Goal: Navigation & Orientation: Find specific page/section

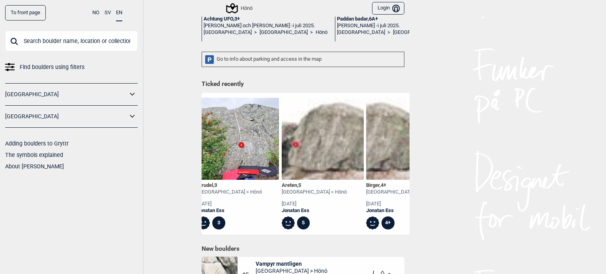
scroll to position [41, 0]
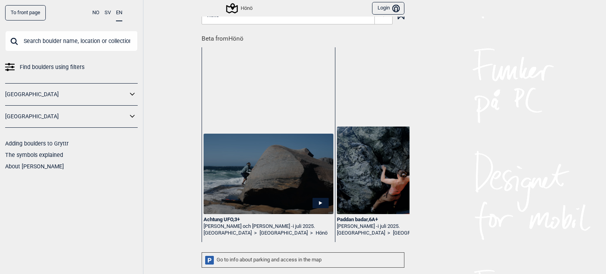
click at [226, 217] on div "Achtung UFO , 3+" at bounding box center [269, 220] width 130 height 7
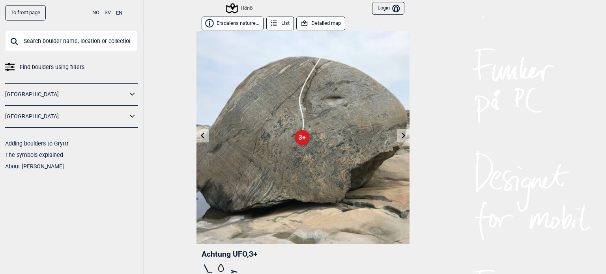
click at [397, 137] on link at bounding box center [403, 135] width 12 height 13
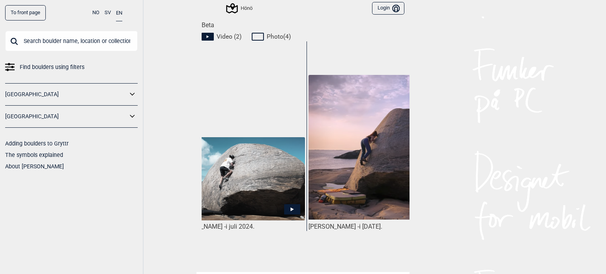
scroll to position [0, 563]
click at [287, 204] on icon at bounding box center [291, 209] width 16 height 10
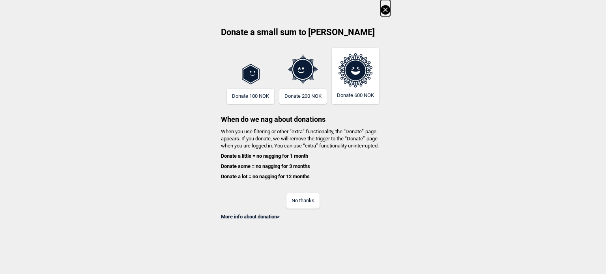
click at [295, 206] on button "No thanks" at bounding box center [303, 200] width 33 height 15
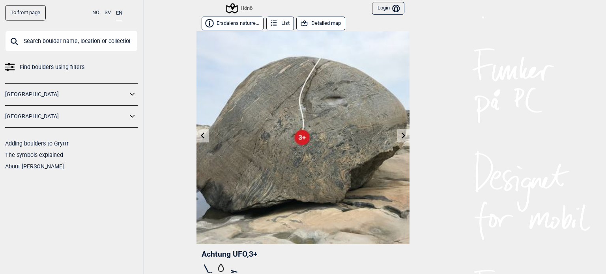
click at [401, 137] on icon at bounding box center [404, 135] width 6 height 6
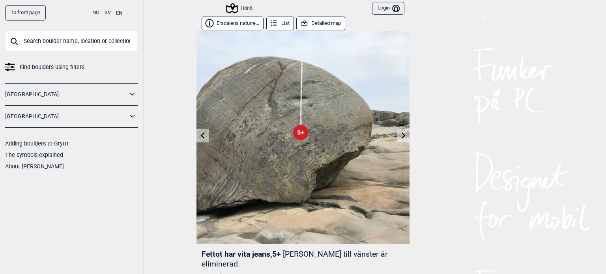
click at [401, 137] on icon at bounding box center [404, 135] width 6 height 6
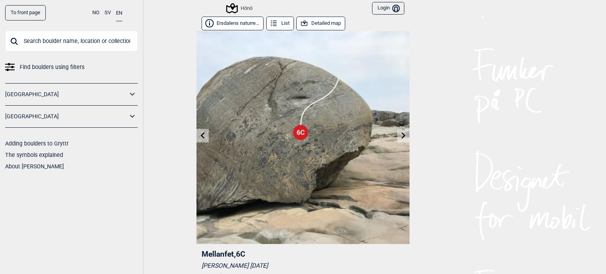
click at [401, 137] on icon at bounding box center [404, 135] width 6 height 6
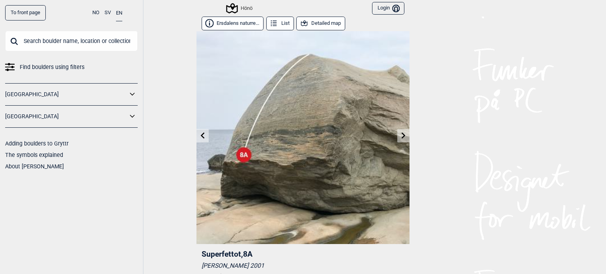
click at [401, 137] on icon at bounding box center [404, 135] width 6 height 6
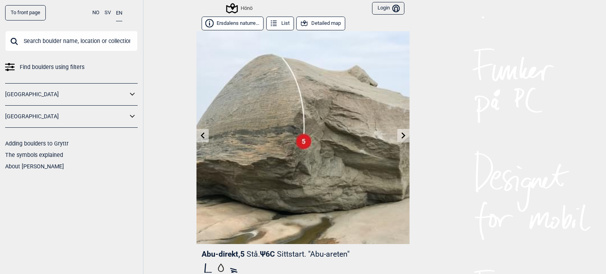
click at [401, 137] on icon at bounding box center [404, 135] width 6 height 6
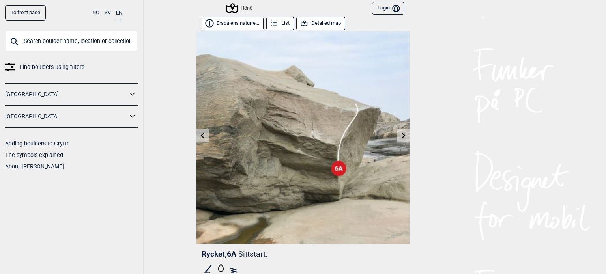
click at [401, 137] on icon at bounding box center [404, 135] width 6 height 6
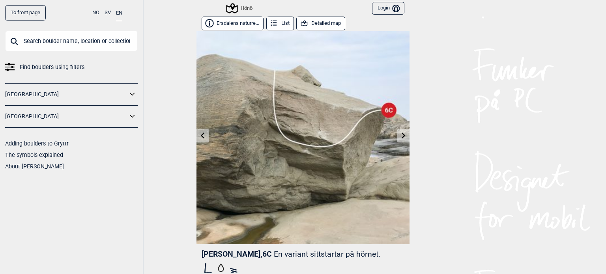
click at [401, 137] on icon at bounding box center [404, 135] width 6 height 6
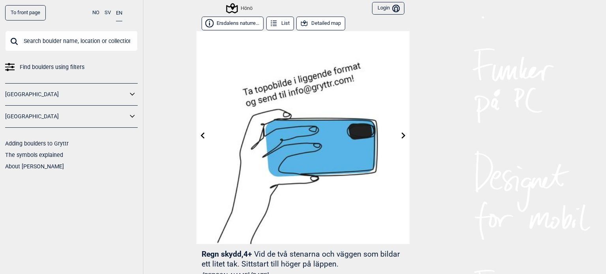
click at [401, 137] on icon at bounding box center [404, 135] width 6 height 6
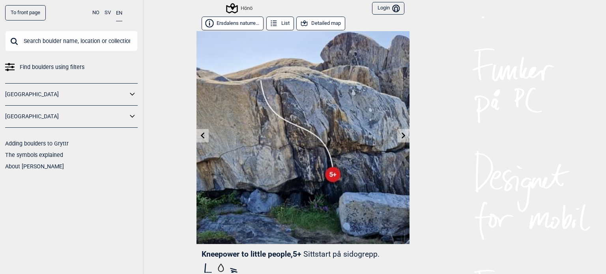
click at [397, 135] on link at bounding box center [403, 135] width 12 height 13
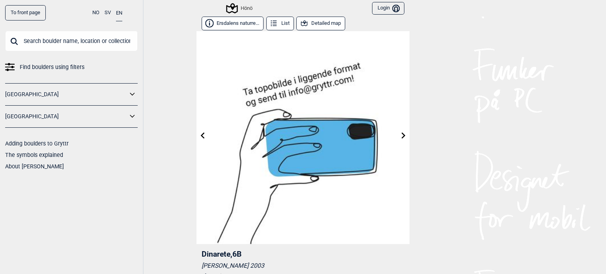
click at [397, 135] on link at bounding box center [403, 135] width 12 height 13
click at [152, 60] on div "To front page NO SV EN Find boulders using filters [GEOGRAPHIC_DATA] [GEOGRAPHI…" at bounding box center [303, 137] width 606 height 274
click at [518, 31] on div "To front page NO SV EN Find boulders using filters [GEOGRAPHIC_DATA] [GEOGRAPHI…" at bounding box center [303, 137] width 606 height 274
